Goal: Task Accomplishment & Management: Complete application form

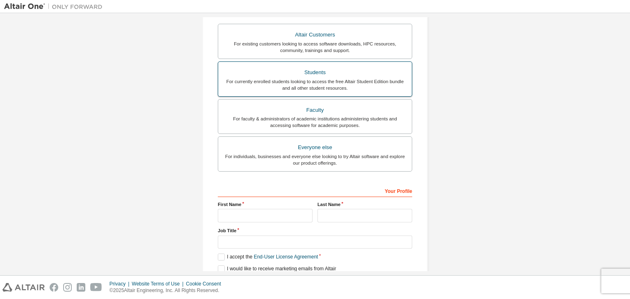
scroll to position [146, 0]
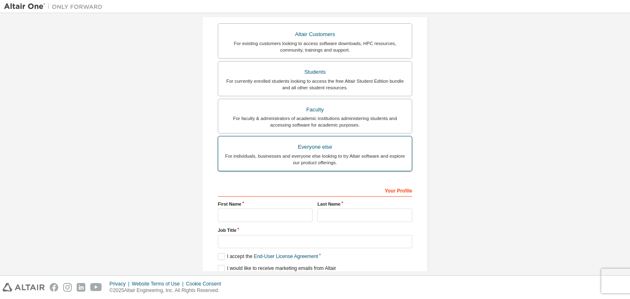
click at [253, 155] on div "For individuals, businesses and everyone else looking to try Altair software an…" at bounding box center [315, 159] width 184 height 13
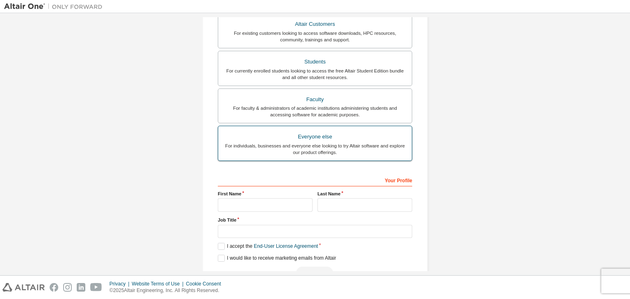
scroll to position [178, 0]
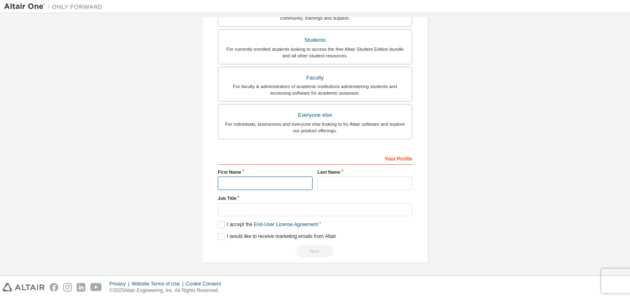
click at [248, 185] on input "text" at bounding box center [265, 184] width 95 height 14
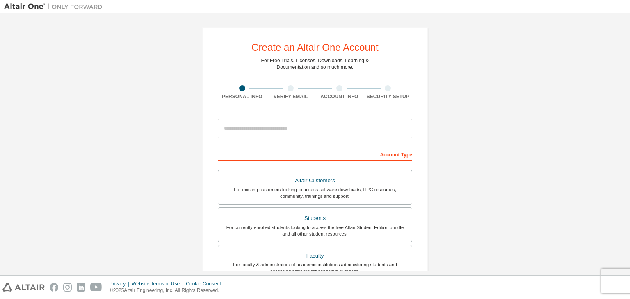
scroll to position [18, 0]
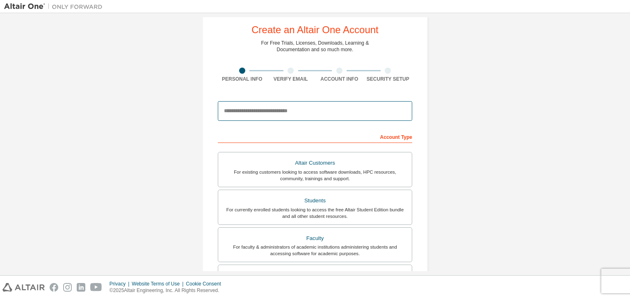
click at [238, 112] on input "email" at bounding box center [315, 111] width 194 height 20
type input "**********"
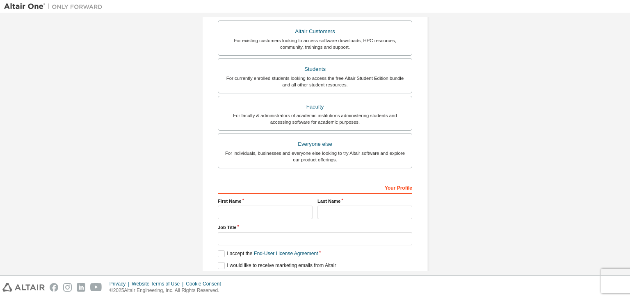
scroll to position [169, 0]
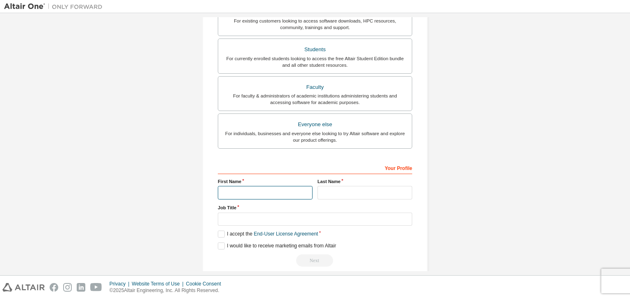
click at [244, 191] on input "text" at bounding box center [265, 193] width 95 height 14
type input "*****"
click at [356, 190] on input "text" at bounding box center [364, 193] width 95 height 14
type input "*******"
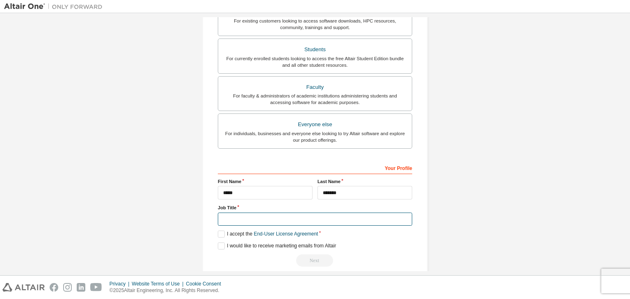
click at [308, 217] on input "text" at bounding box center [315, 220] width 194 height 14
click at [218, 232] on label "I accept the End-User License Agreement" at bounding box center [268, 234] width 100 height 7
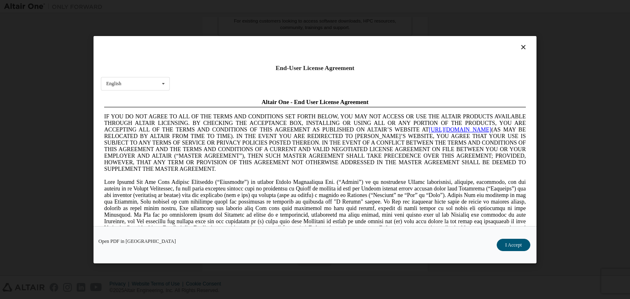
scroll to position [0, 0]
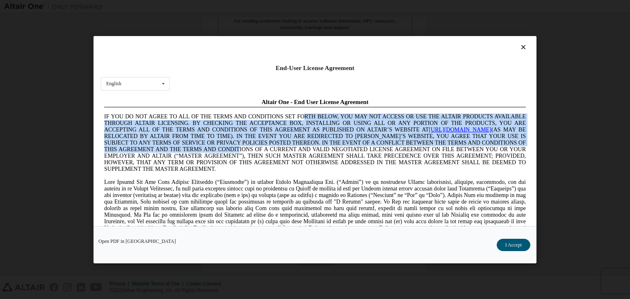
click at [309, 116] on span "IF YOU DO NOT AGREE TO ALL OF THE TERMS AND CONDITIONS SET FORTH BELOW, YOU MAY…" at bounding box center [315, 142] width 422 height 59
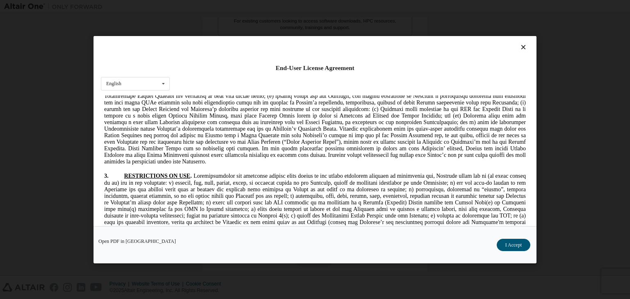
scroll to position [766, 0]
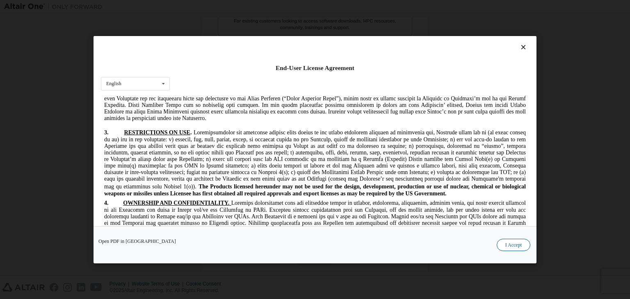
click at [510, 246] on button "I Accept" at bounding box center [514, 245] width 34 height 12
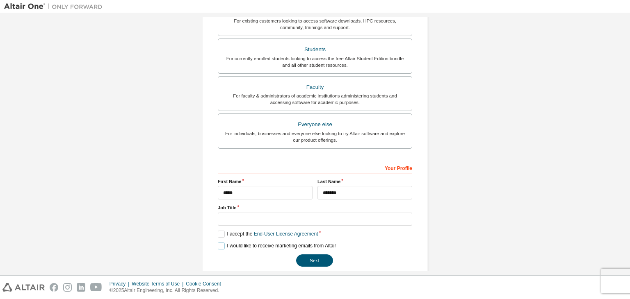
click at [218, 246] on label "I would like to receive marketing emails from Altair" at bounding box center [277, 246] width 118 height 7
click at [312, 257] on button "Next" at bounding box center [314, 261] width 37 height 12
click at [298, 235] on link "End-User License Agreement" at bounding box center [286, 234] width 64 height 6
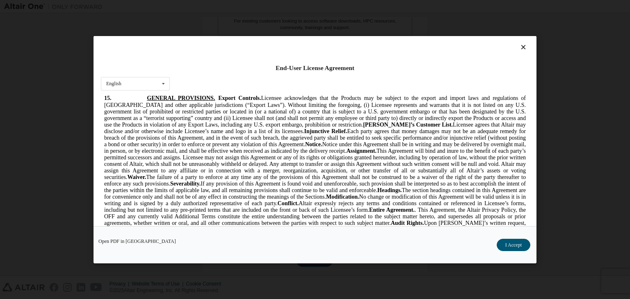
scroll to position [2135, 0]
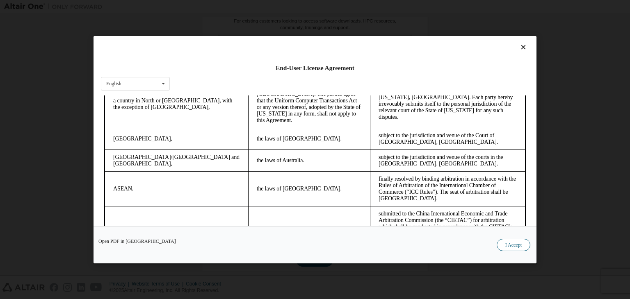
click at [516, 243] on button "I Accept" at bounding box center [514, 245] width 34 height 12
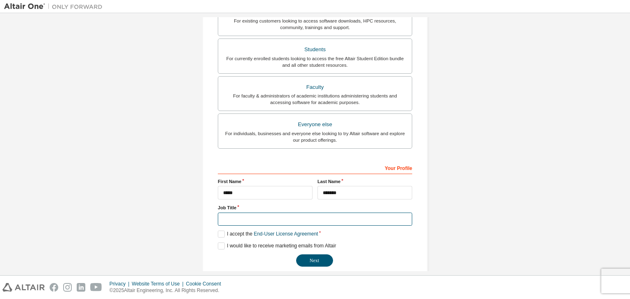
click at [228, 216] on input "text" at bounding box center [315, 220] width 194 height 14
type input "**********"
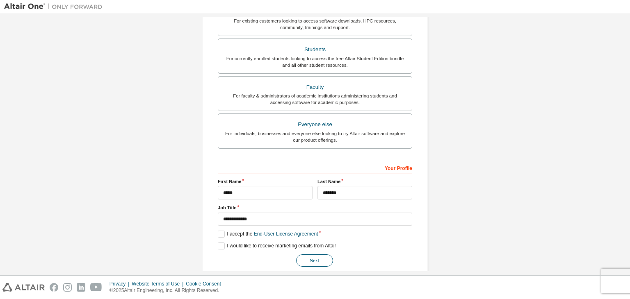
click at [305, 255] on button "Next" at bounding box center [314, 261] width 37 height 12
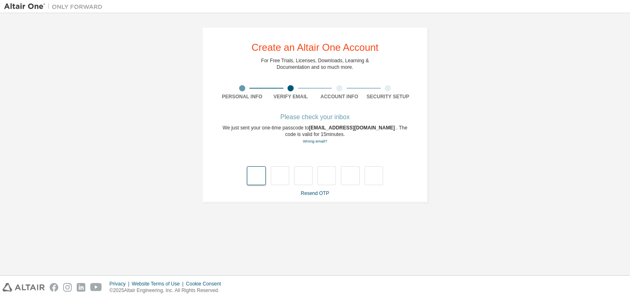
click at [257, 177] on input "text" at bounding box center [256, 175] width 18 height 19
type input "*"
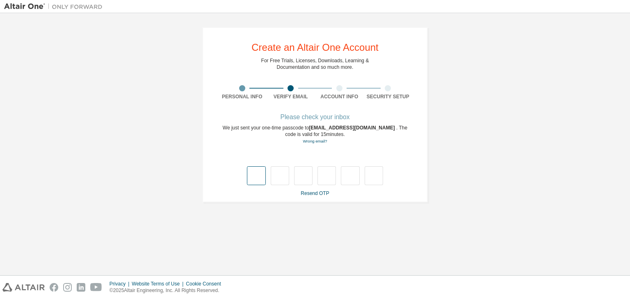
type input "*"
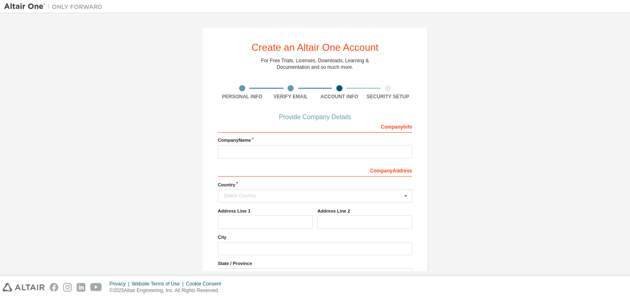
scroll to position [74, 0]
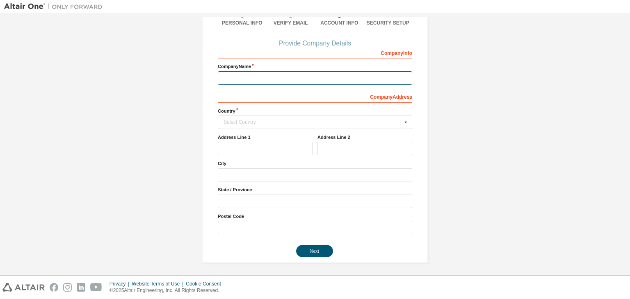
click at [249, 76] on input "text" at bounding box center [315, 78] width 194 height 14
type input "**********"
click at [257, 125] on input "text" at bounding box center [316, 122] width 194 height 13
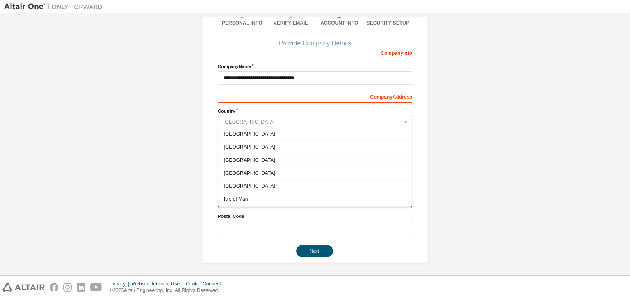
scroll to position [1281, 0]
click at [228, 158] on span "India" at bounding box center [315, 160] width 182 height 5
type input "***"
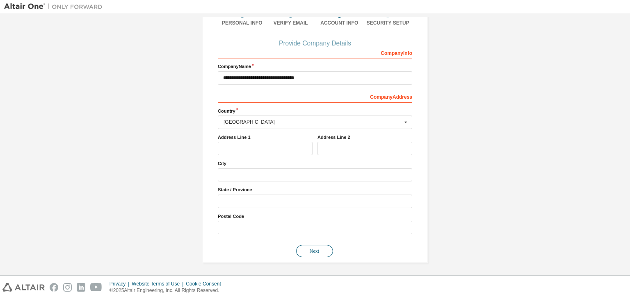
click at [307, 248] on button "Next" at bounding box center [314, 251] width 37 height 12
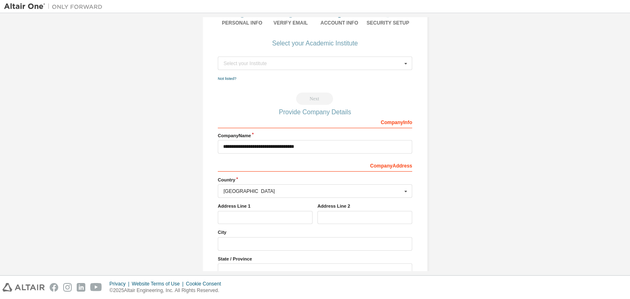
scroll to position [0, 0]
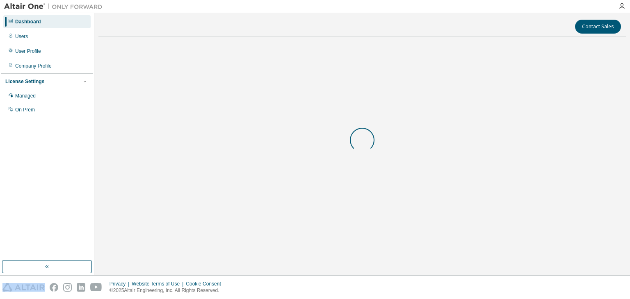
click at [292, 160] on div at bounding box center [361, 140] width 527 height 195
click at [292, 160] on div "Start a free trial in the Altair Marketplace" at bounding box center [361, 140] width 527 height 195
